Goal: Transaction & Acquisition: Purchase product/service

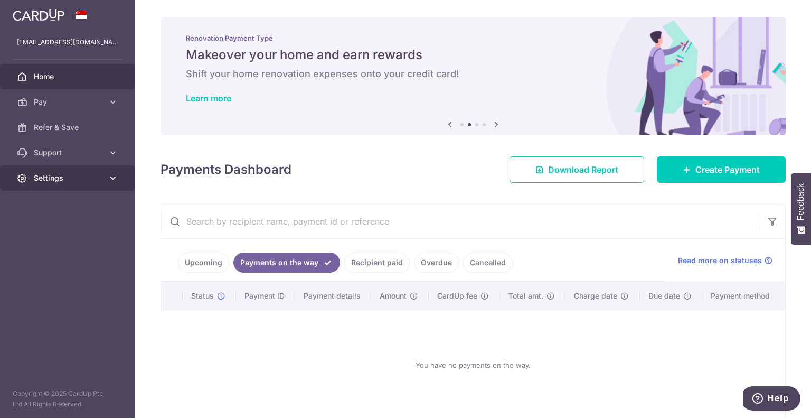
scroll to position [52, 0]
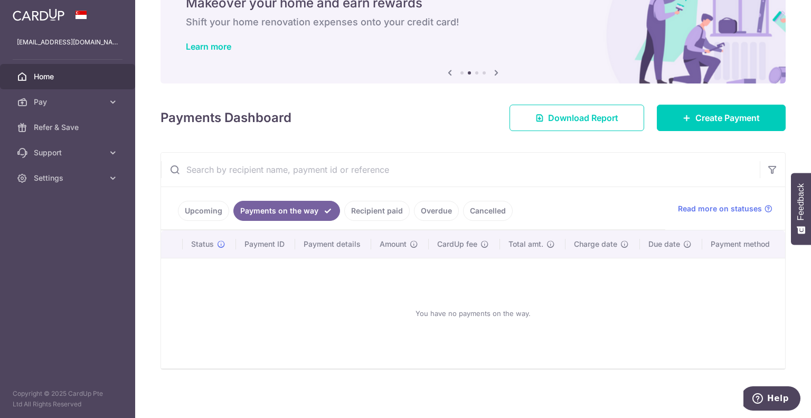
click at [414, 111] on div "Payments Dashboard Download Report Create Payment" at bounding box center [472, 115] width 625 height 31
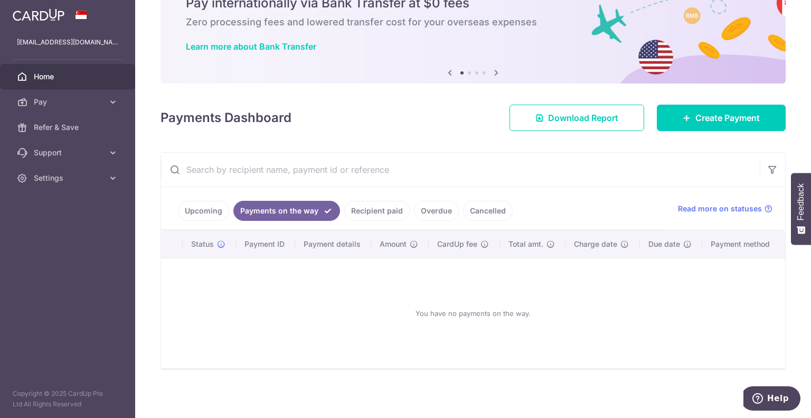
scroll to position [0, 0]
click at [75, 72] on span "Home" at bounding box center [69, 76] width 70 height 11
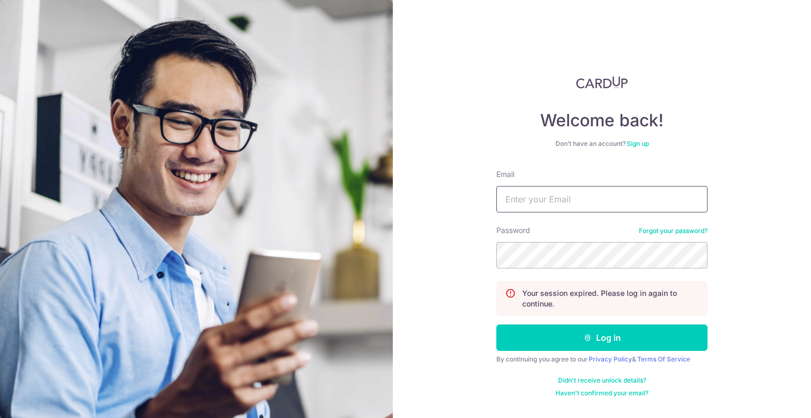
click at [545, 198] on input "Email" at bounding box center [601, 199] width 211 height 26
type input "imxugang@gmail.com"
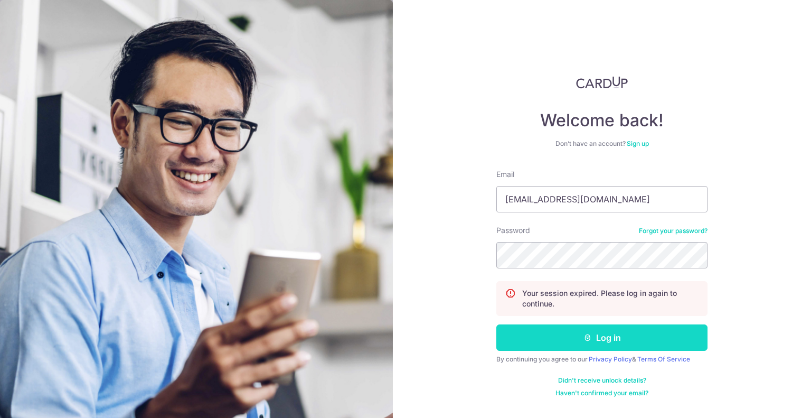
click at [608, 328] on button "Log in" at bounding box center [601, 337] width 211 height 26
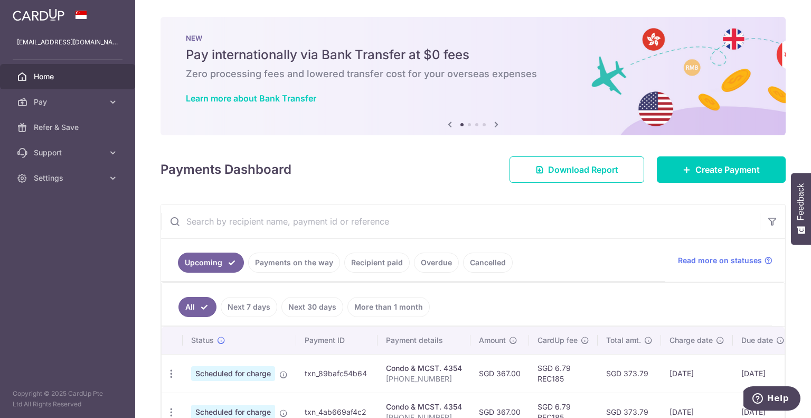
click at [283, 260] on link "Payments on the way" at bounding box center [294, 262] width 92 height 20
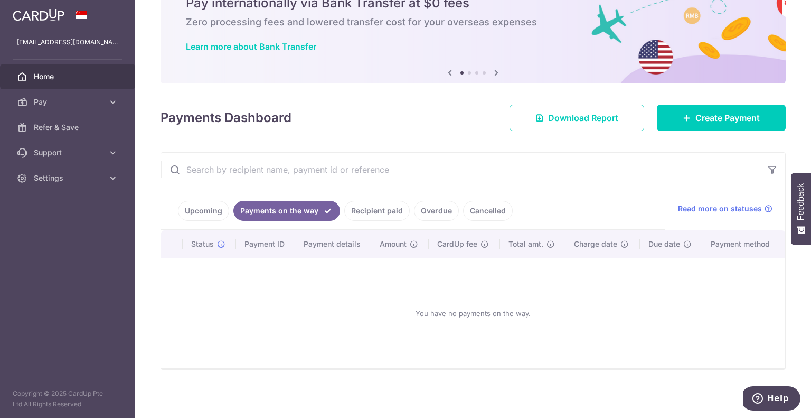
click at [370, 211] on link "Recipient paid" at bounding box center [376, 211] width 65 height 20
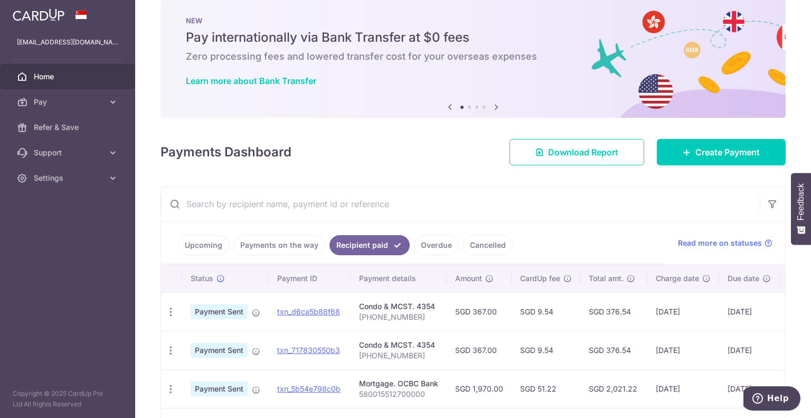
scroll to position [52, 0]
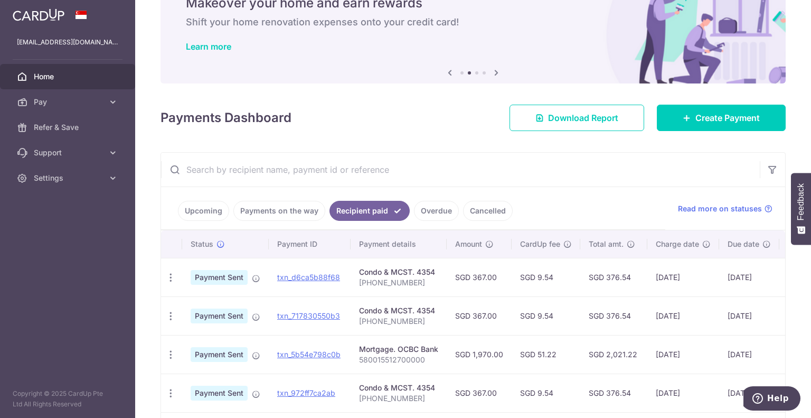
click at [486, 209] on link "Cancelled" at bounding box center [488, 211] width 50 height 20
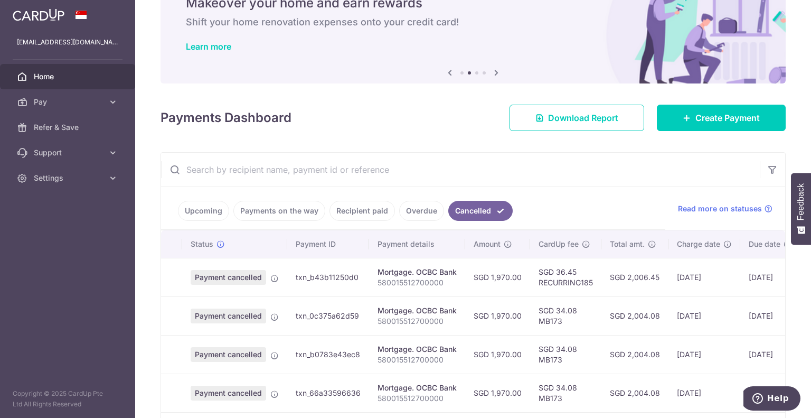
click at [433, 211] on link "Overdue" at bounding box center [421, 211] width 45 height 20
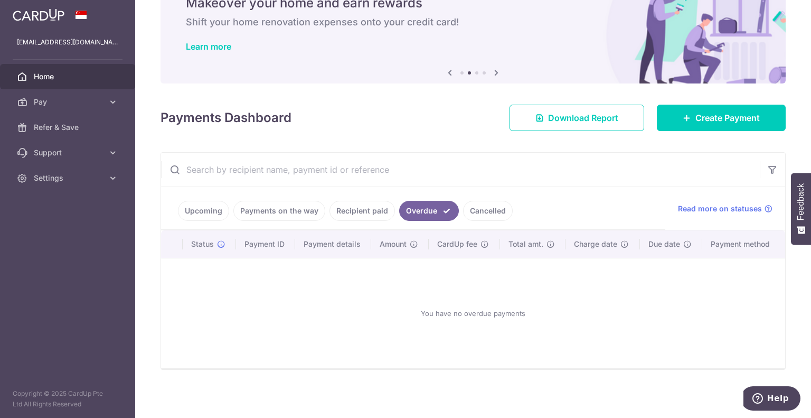
click at [180, 213] on link "Upcoming" at bounding box center [203, 211] width 51 height 20
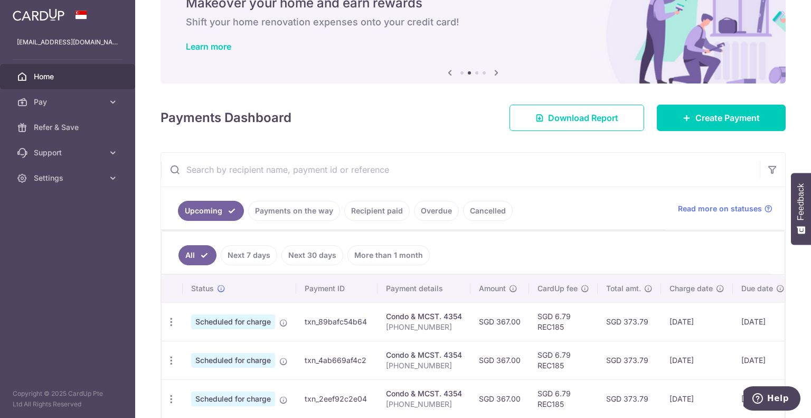
click at [385, 247] on link "More than 1 month" at bounding box center [388, 255] width 82 height 20
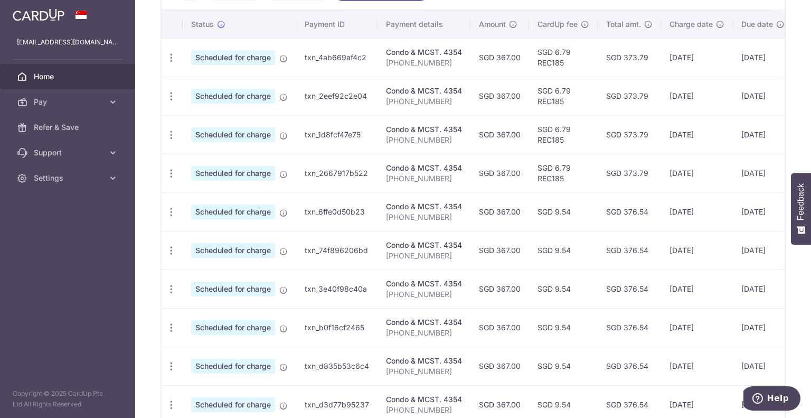
scroll to position [401, 0]
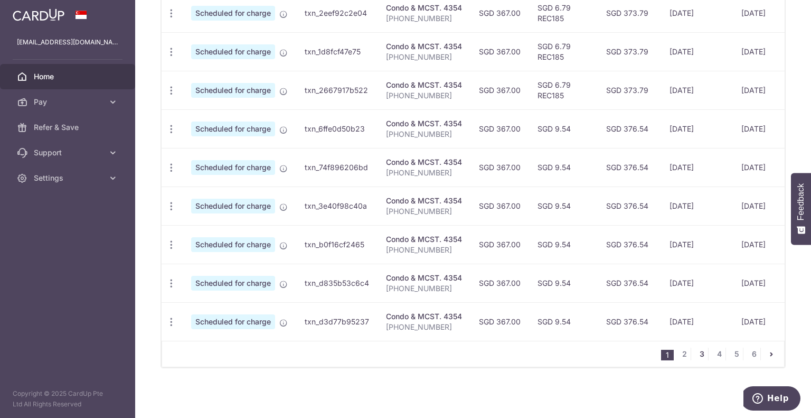
click at [695, 348] on link "3" at bounding box center [701, 353] width 13 height 13
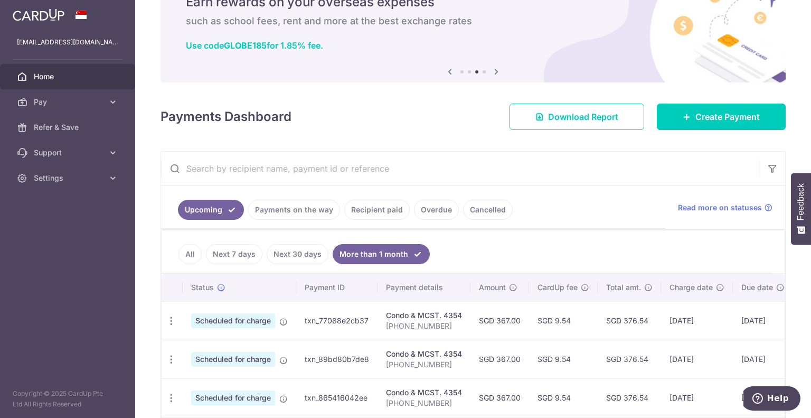
scroll to position [0, 0]
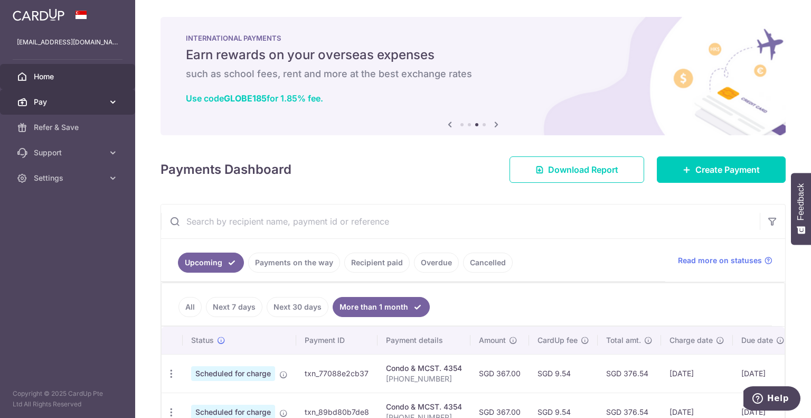
click at [65, 101] on span "Pay" at bounding box center [69, 102] width 70 height 11
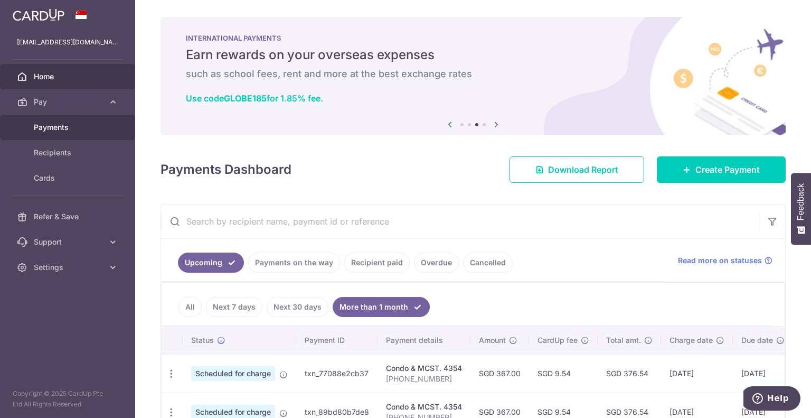
click at [68, 135] on link "Payments" at bounding box center [67, 127] width 135 height 25
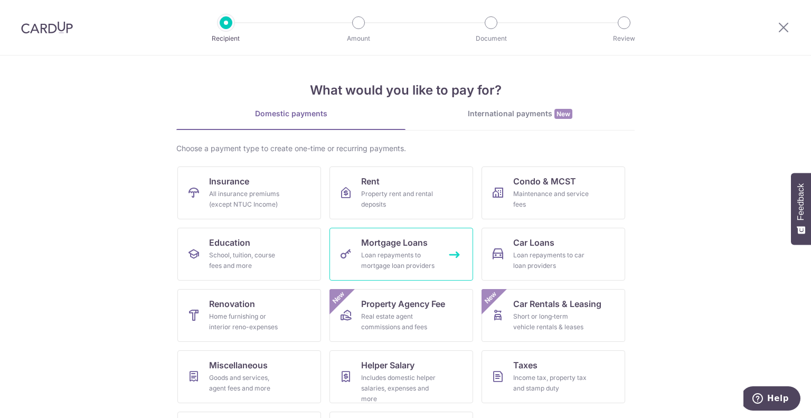
click at [393, 251] on div "Loan repayments to mortgage loan providers" at bounding box center [399, 260] width 76 height 21
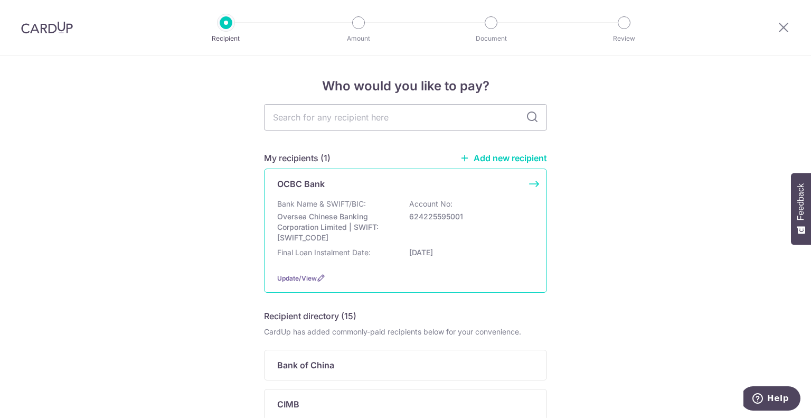
click at [397, 239] on div "Bank Name & SWIFT/BIC: Oversea Chinese Banking Corporation Limited | SWIFT: OCB…" at bounding box center [405, 220] width 257 height 44
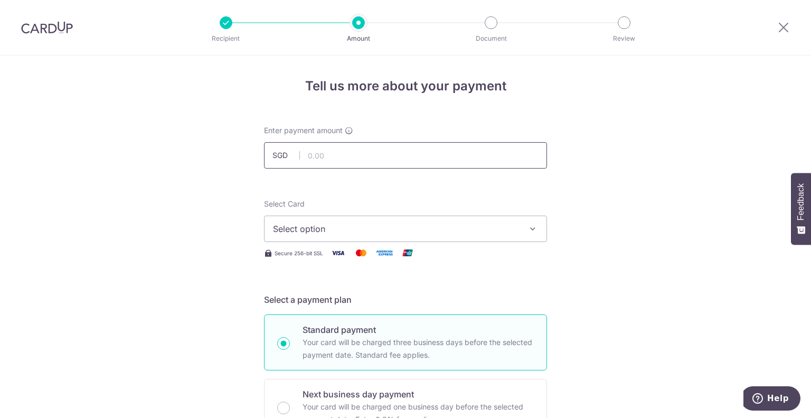
click at [350, 156] on input "text" at bounding box center [405, 155] width 283 height 26
type input "400.00"
click at [410, 234] on span "Select option" at bounding box center [396, 228] width 246 height 13
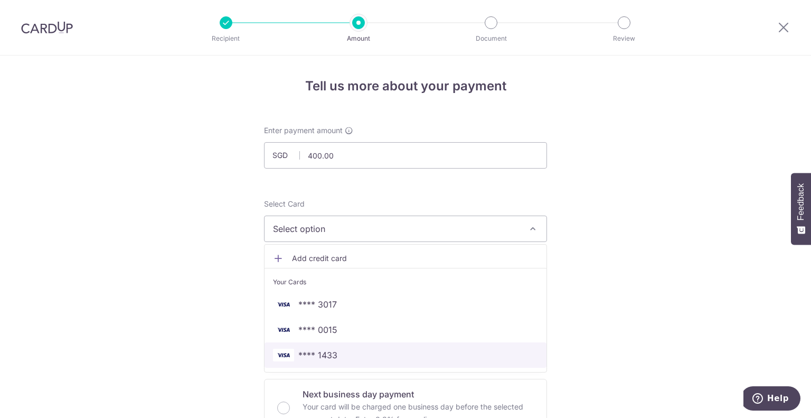
click at [392, 351] on span "**** 1433" at bounding box center [405, 354] width 265 height 13
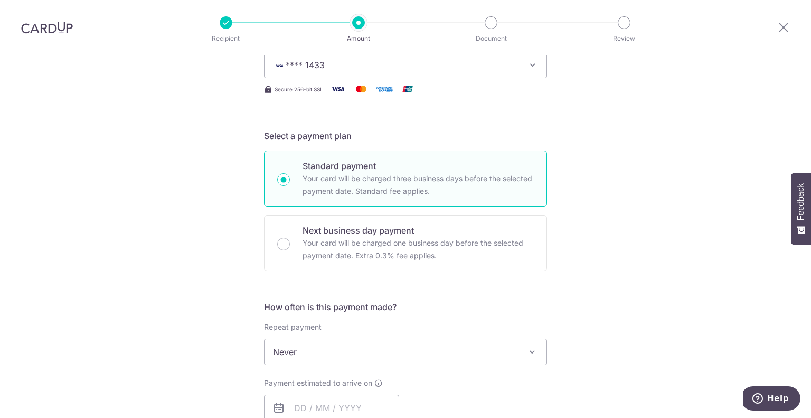
scroll to position [211, 0]
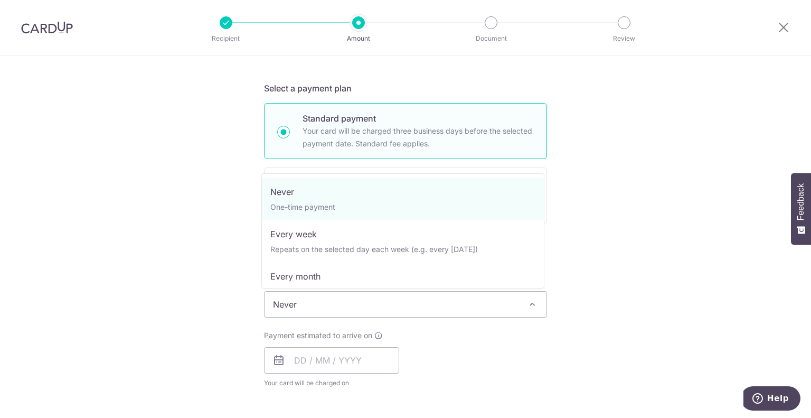
click at [406, 304] on span "Never" at bounding box center [405, 303] width 282 height 25
select select "3"
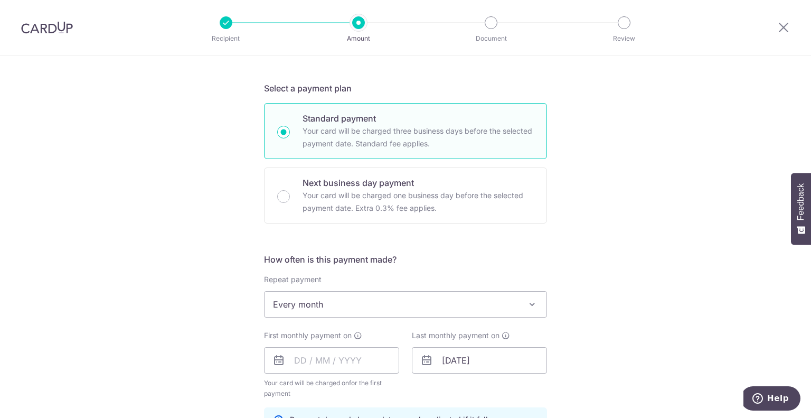
scroll to position [370, 0]
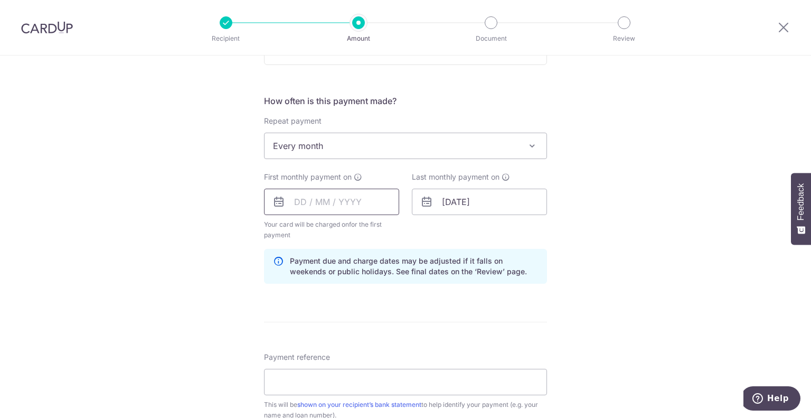
click at [297, 202] on input "text" at bounding box center [331, 201] width 135 height 26
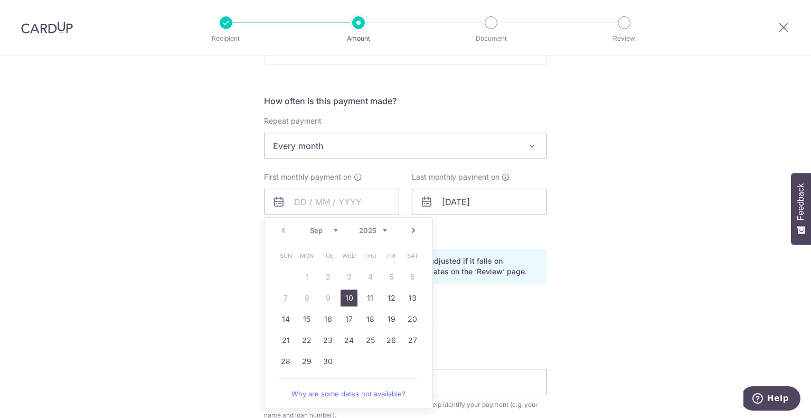
click at [181, 238] on div "Tell us more about your payment Enter payment amount SGD 400.00 400.00 Select C…" at bounding box center [405, 190] width 811 height 1009
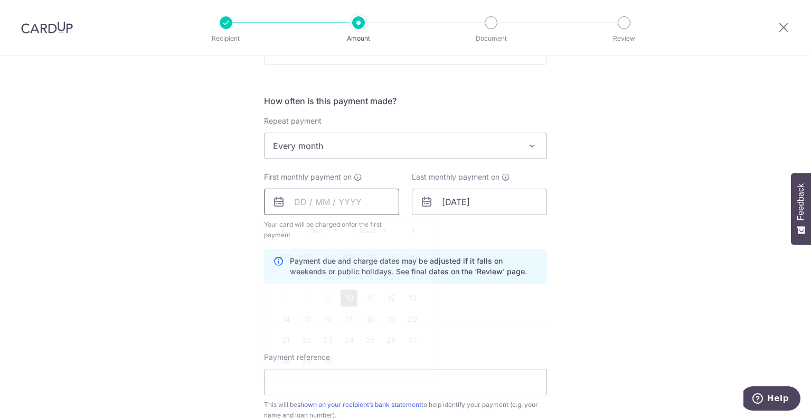
click at [300, 198] on input "text" at bounding box center [331, 201] width 135 height 26
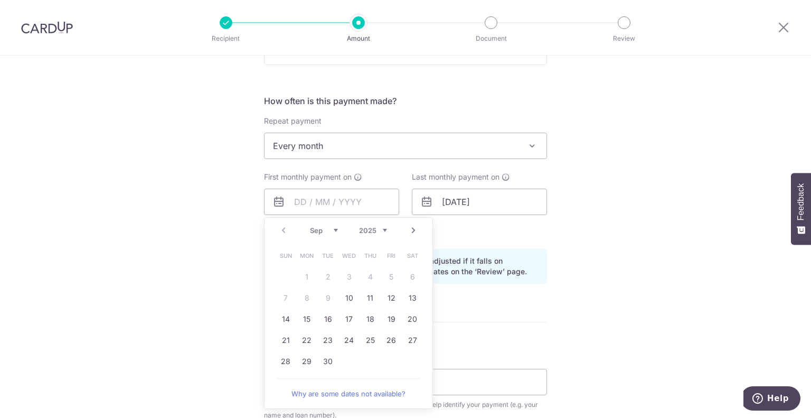
click at [338, 296] on td "10" at bounding box center [348, 297] width 21 height 21
type input "[DATE]"
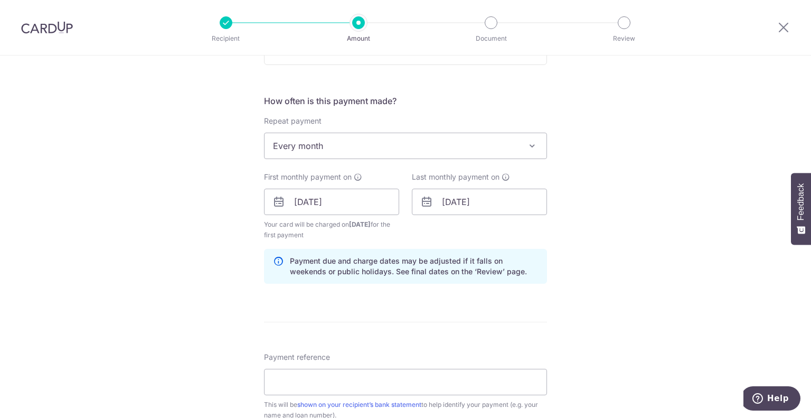
click at [396, 285] on div "How often is this payment made? Repeat payment Never Every week Every month Eve…" at bounding box center [405, 192] width 283 height 197
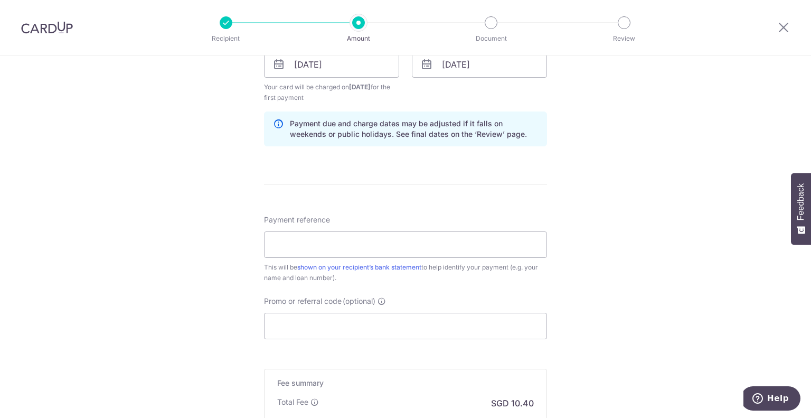
scroll to position [528, 0]
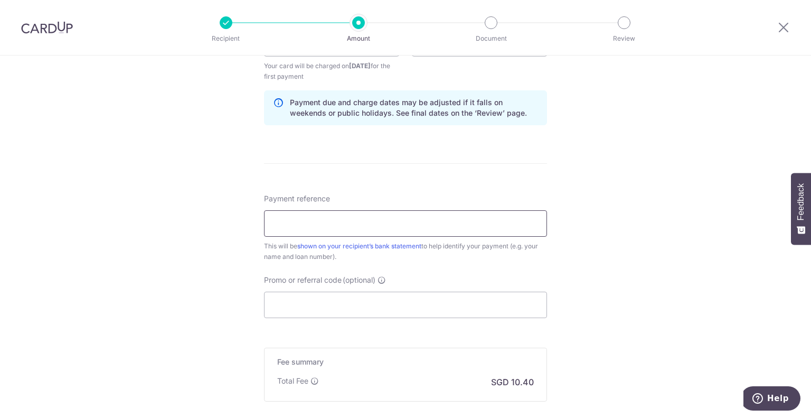
click at [346, 221] on input "Payment reference" at bounding box center [405, 223] width 283 height 26
type input "Mate Salary"
click at [346, 304] on input "Promo or referral code (optional)" at bounding box center [405, 304] width 283 height 26
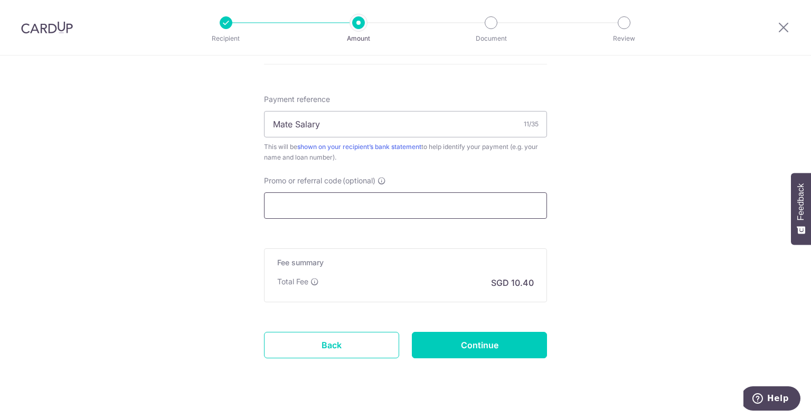
scroll to position [634, 0]
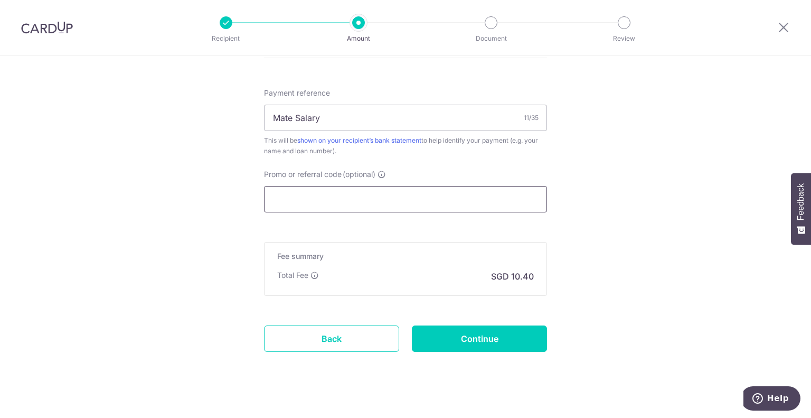
click at [354, 189] on input "Promo or referral code (optional)" at bounding box center [405, 199] width 283 height 26
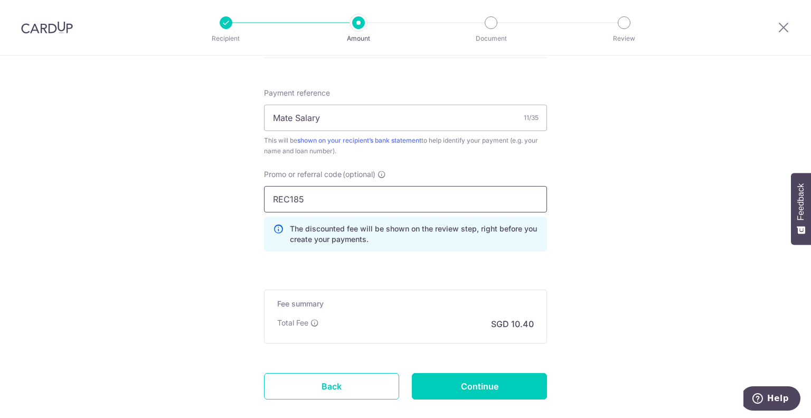
type input "REC185"
click at [460, 380] on input "Continue" at bounding box center [479, 386] width 135 height 26
type input "Create Schedule"
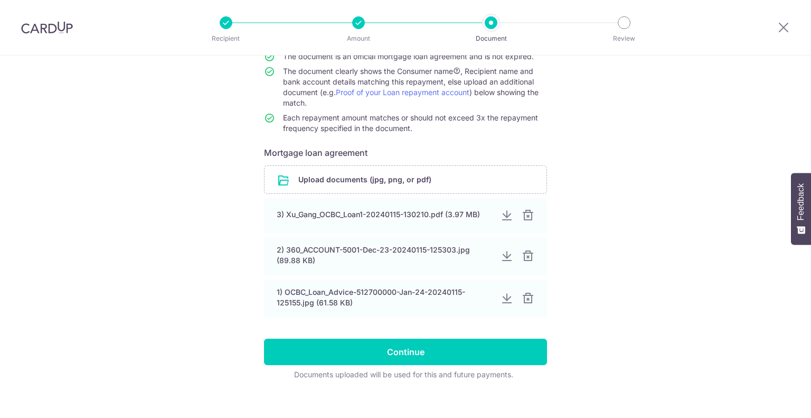
scroll to position [120, 0]
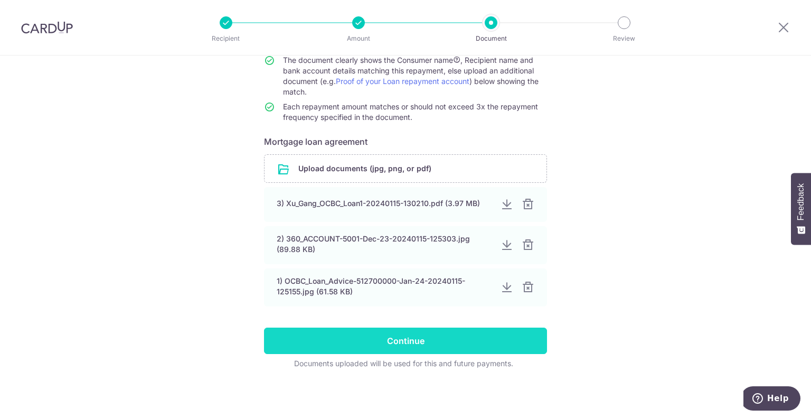
click at [445, 335] on input "Continue" at bounding box center [405, 340] width 283 height 26
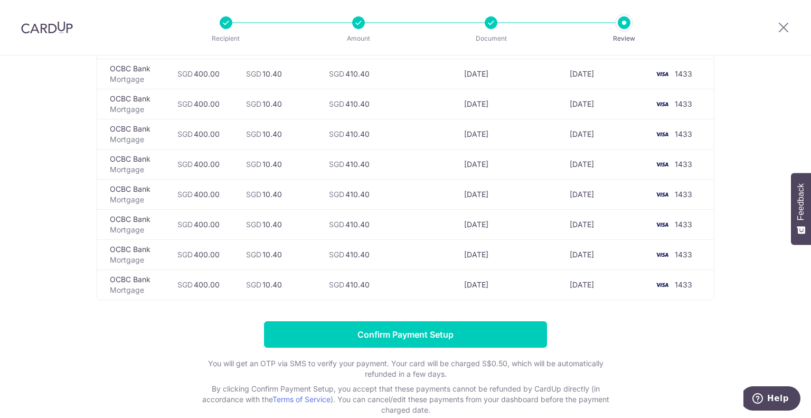
scroll to position [2952, 0]
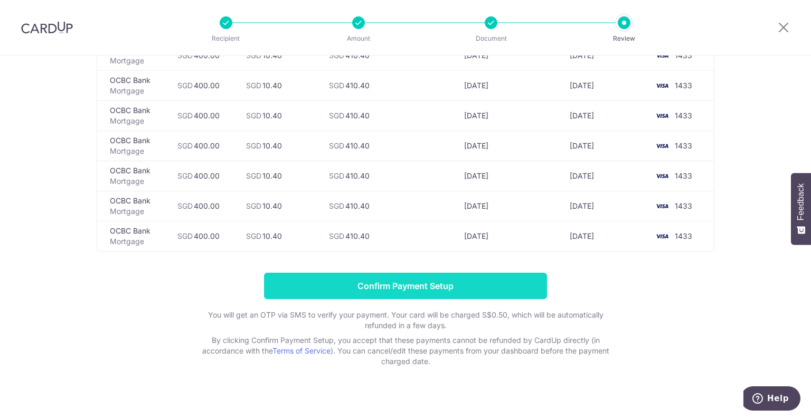
click at [386, 278] on input "Confirm Payment Setup" at bounding box center [405, 285] width 283 height 26
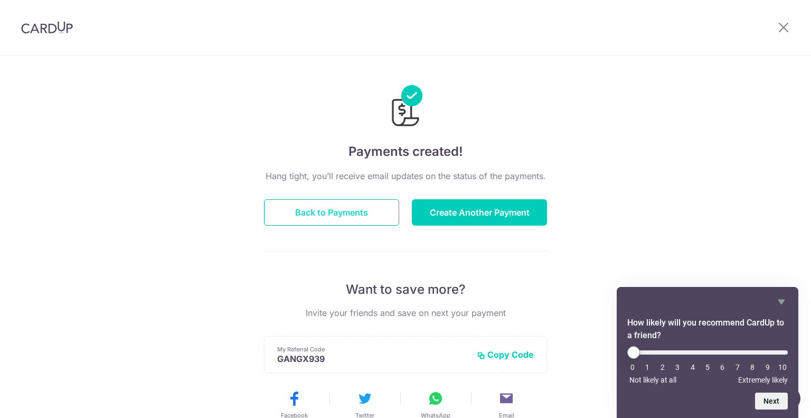
click at [371, 210] on button "Back to Payments" at bounding box center [331, 212] width 135 height 26
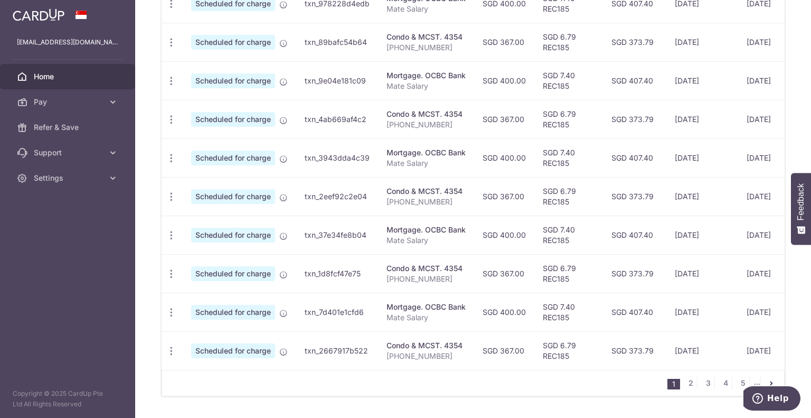
scroll to position [401, 0]
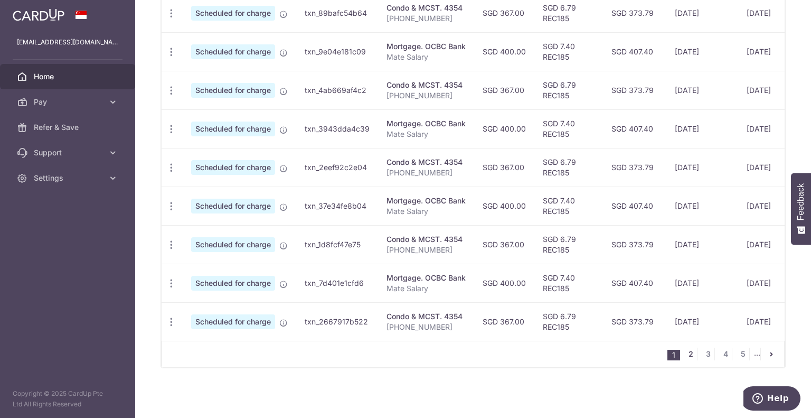
click at [684, 352] on link "2" at bounding box center [690, 353] width 13 height 13
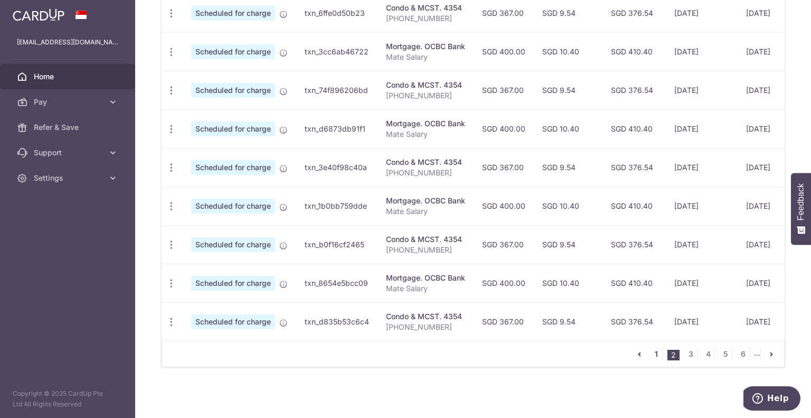
click at [650, 355] on link "1" at bounding box center [656, 353] width 13 height 13
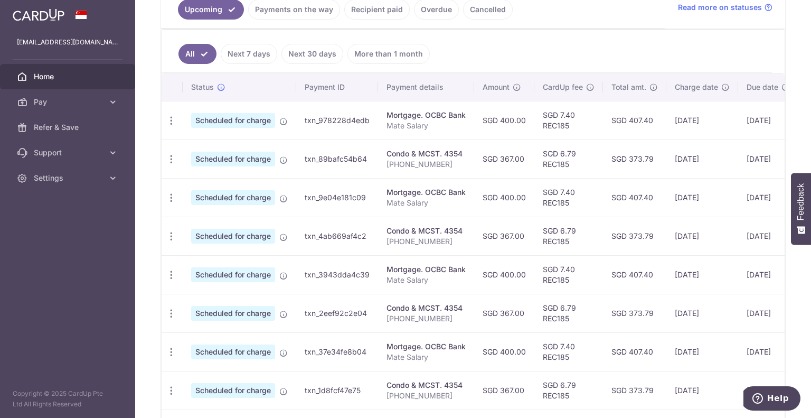
scroll to position [190, 0]
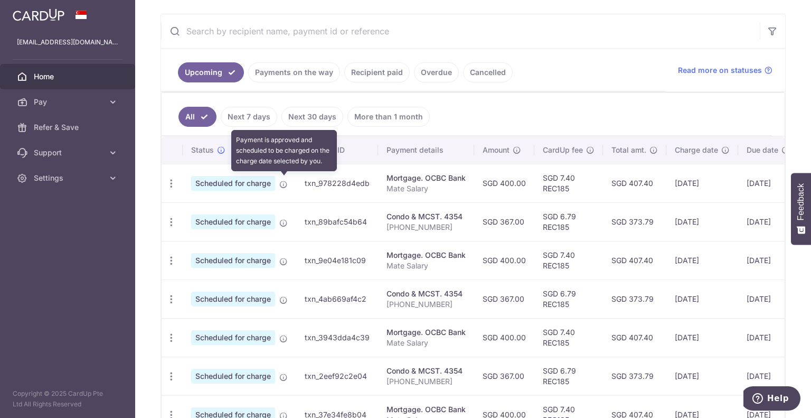
click at [281, 181] on icon at bounding box center [283, 184] width 8 height 8
click at [281, 182] on icon at bounding box center [283, 184] width 8 height 8
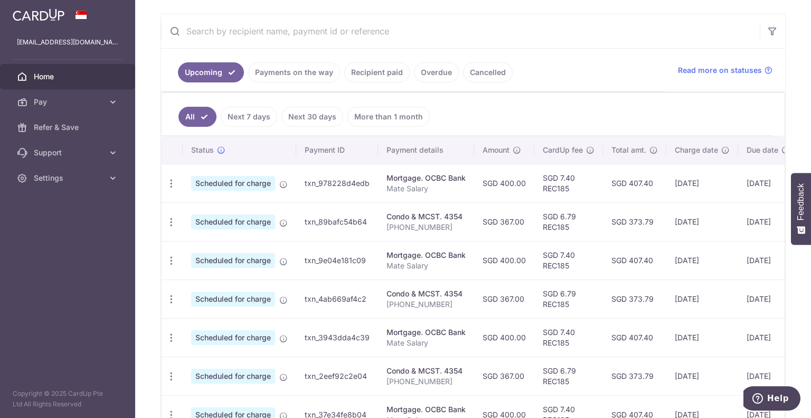
click at [246, 183] on span "Scheduled for charge" at bounding box center [233, 183] width 84 height 15
click at [166, 181] on icon "button" at bounding box center [171, 183] width 11 height 11
click at [221, 213] on span "Update payment" at bounding box center [228, 212] width 72 height 13
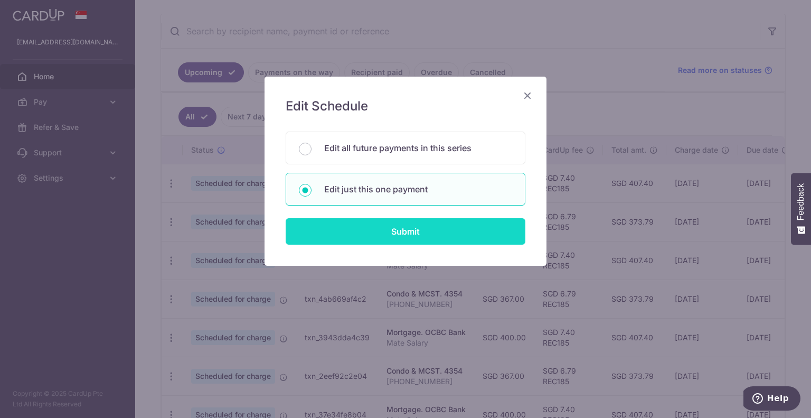
click at [412, 230] on input "Submit" at bounding box center [406, 231] width 240 height 26
radio input "true"
type input "400.00"
type input "[DATE]"
type input "Mate Salary"
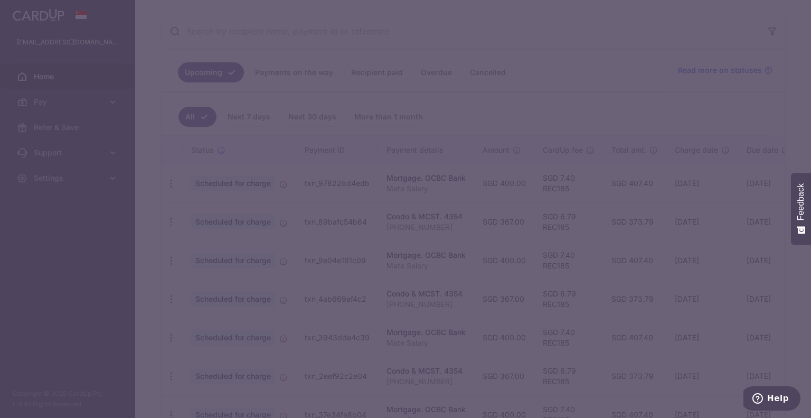
type input "REC185"
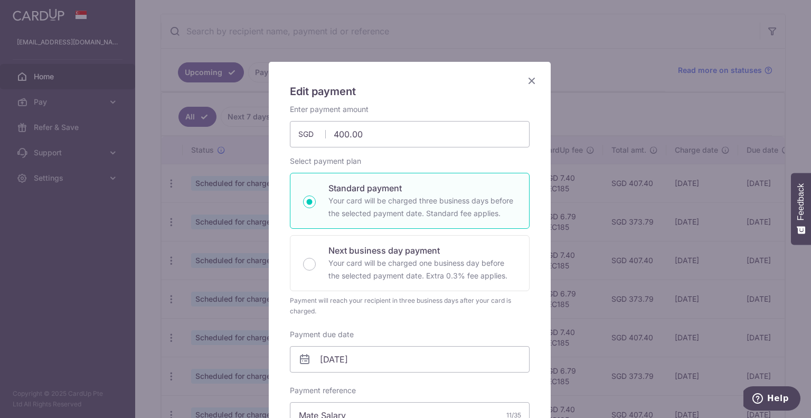
scroll to position [0, 0]
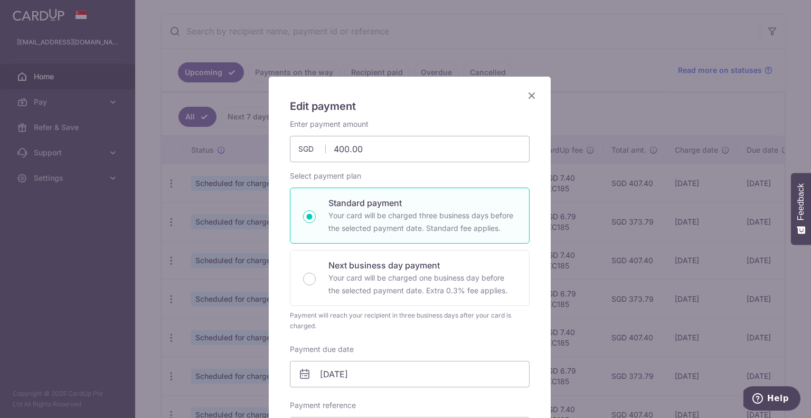
click at [529, 91] on icon "Close" at bounding box center [531, 95] width 13 height 13
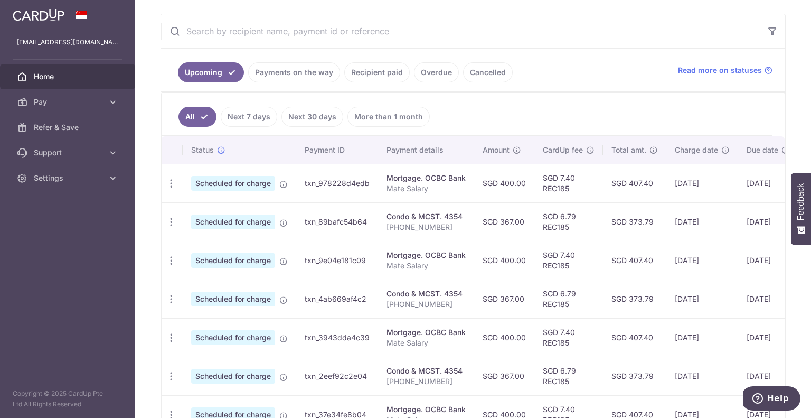
click at [346, 183] on td "txn_978228d4edb" at bounding box center [337, 183] width 82 height 39
click at [426, 187] on p "Mate Salary" at bounding box center [425, 188] width 79 height 11
click at [417, 179] on div "Mortgage. OCBC Bank" at bounding box center [425, 178] width 79 height 11
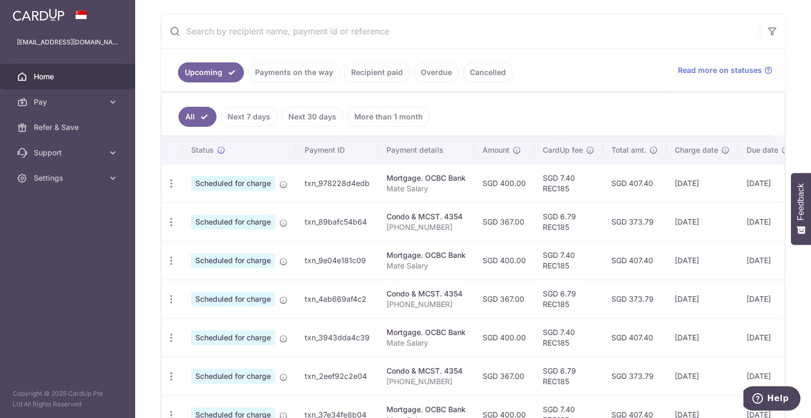
click at [414, 193] on td "Mortgage. OCBC Bank Mate Salary" at bounding box center [426, 183] width 96 height 39
click at [414, 190] on p "Mate Salary" at bounding box center [425, 188] width 79 height 11
click at [415, 177] on div "Mortgage. OCBC Bank" at bounding box center [425, 178] width 79 height 11
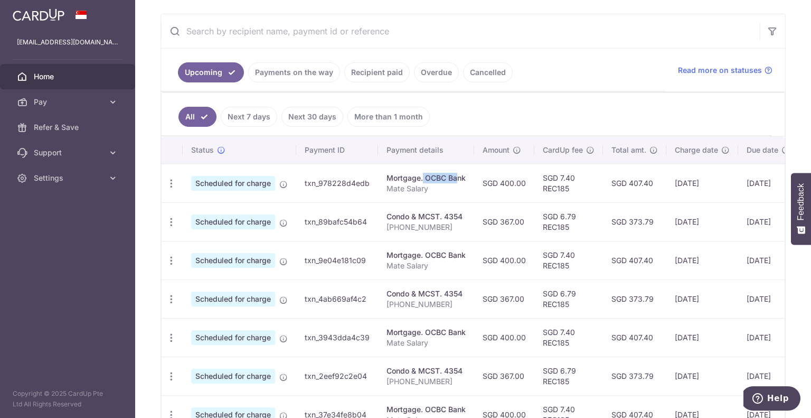
click at [415, 177] on div "Mortgage. OCBC Bank" at bounding box center [425, 178] width 79 height 11
click at [415, 179] on div "Mortgage. OCBC Bank" at bounding box center [425, 178] width 79 height 11
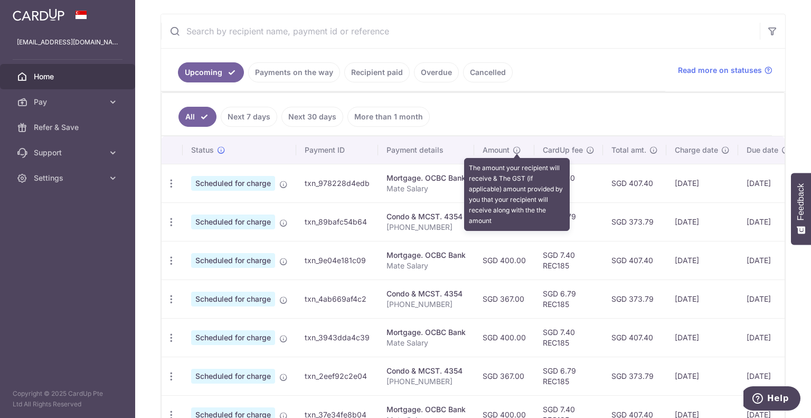
click at [518, 147] on icon at bounding box center [517, 150] width 8 height 8
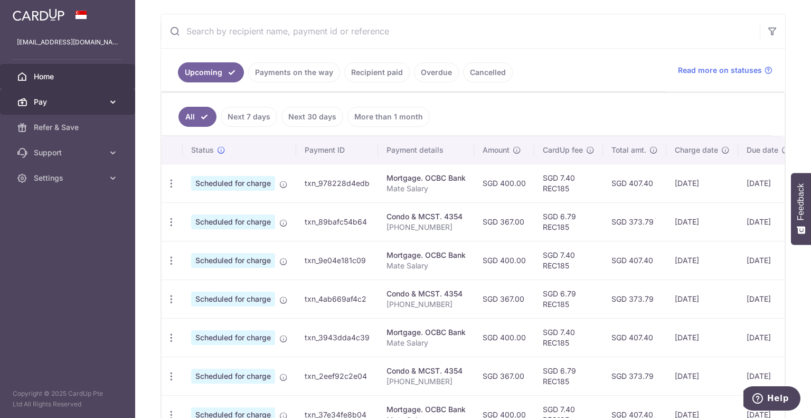
click at [78, 108] on link "Pay" at bounding box center [67, 101] width 135 height 25
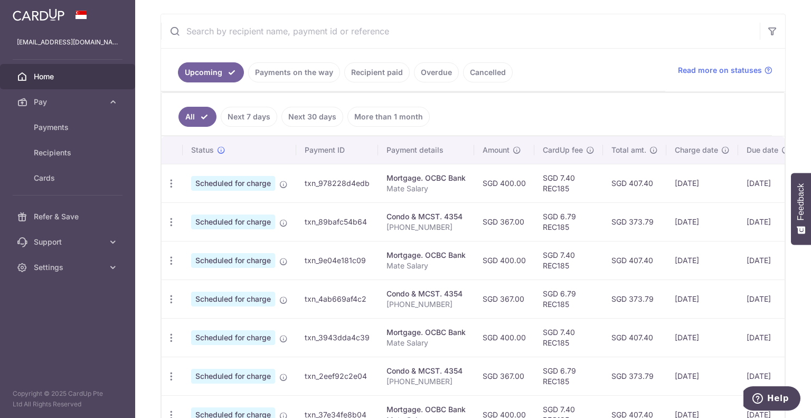
click at [382, 74] on link "Recipient paid" at bounding box center [376, 72] width 65 height 20
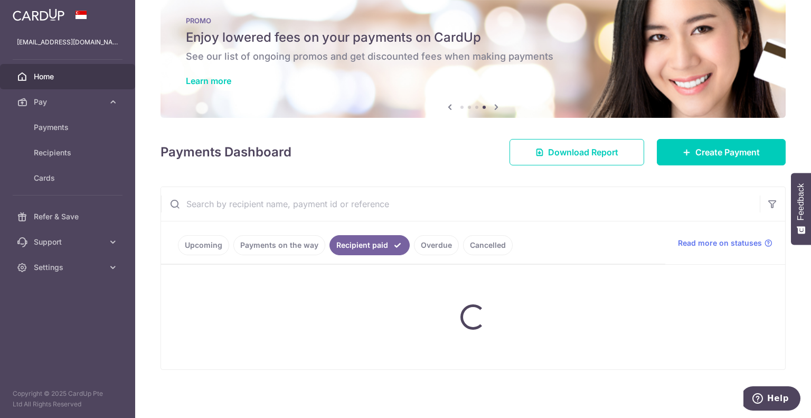
scroll to position [190, 0]
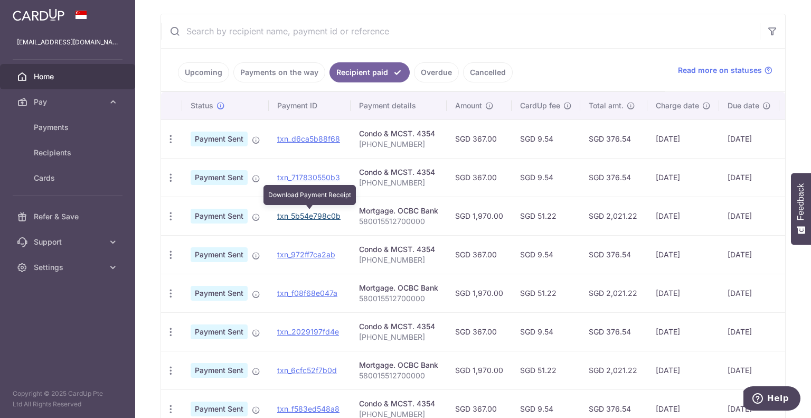
click at [309, 215] on link "txn_5b54e798c0b" at bounding box center [308, 215] width 63 height 9
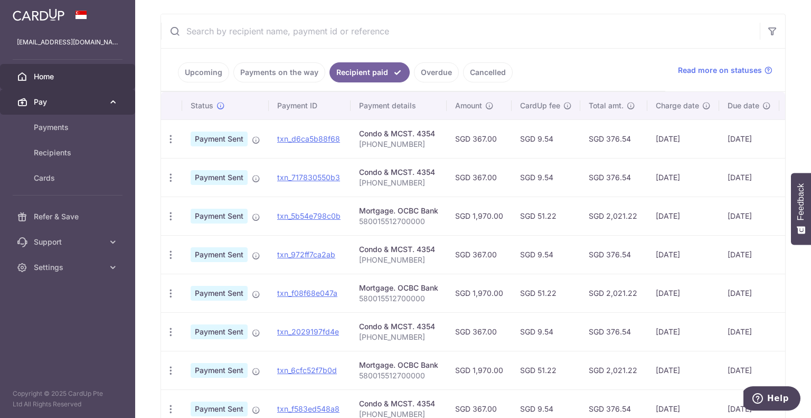
click at [80, 99] on span "Pay" at bounding box center [69, 102] width 70 height 11
